Goal: Navigation & Orientation: Find specific page/section

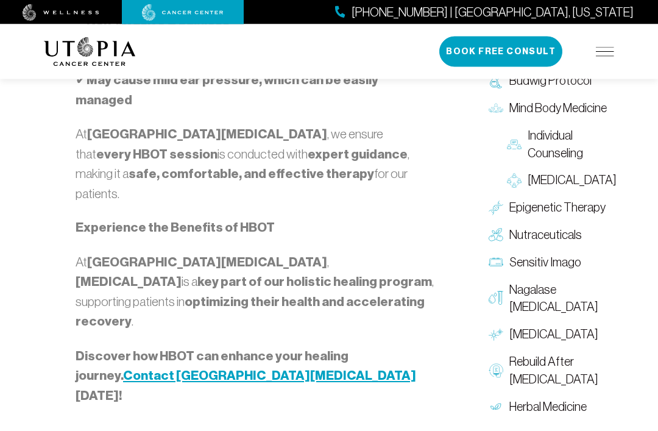
scroll to position [2135, 0]
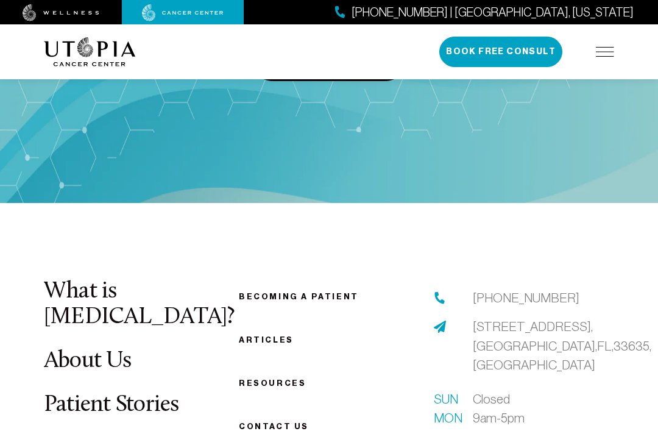
scroll to position [2907, 0]
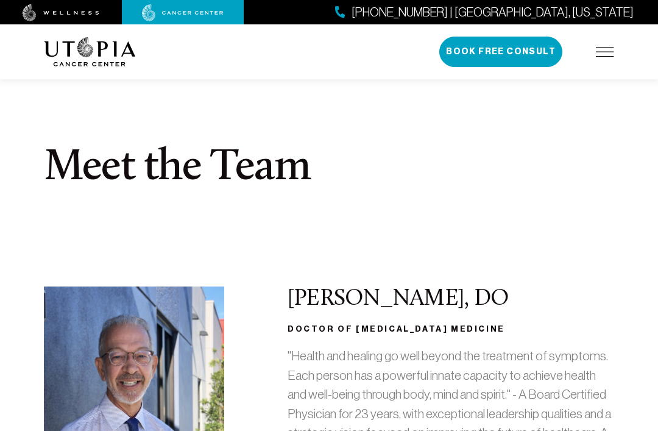
click at [57, 13] on img at bounding box center [61, 12] width 77 height 17
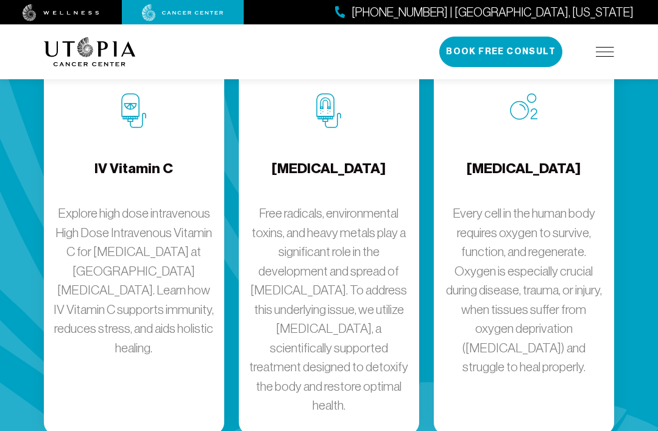
scroll to position [1636, 0]
